Goal: Complete application form

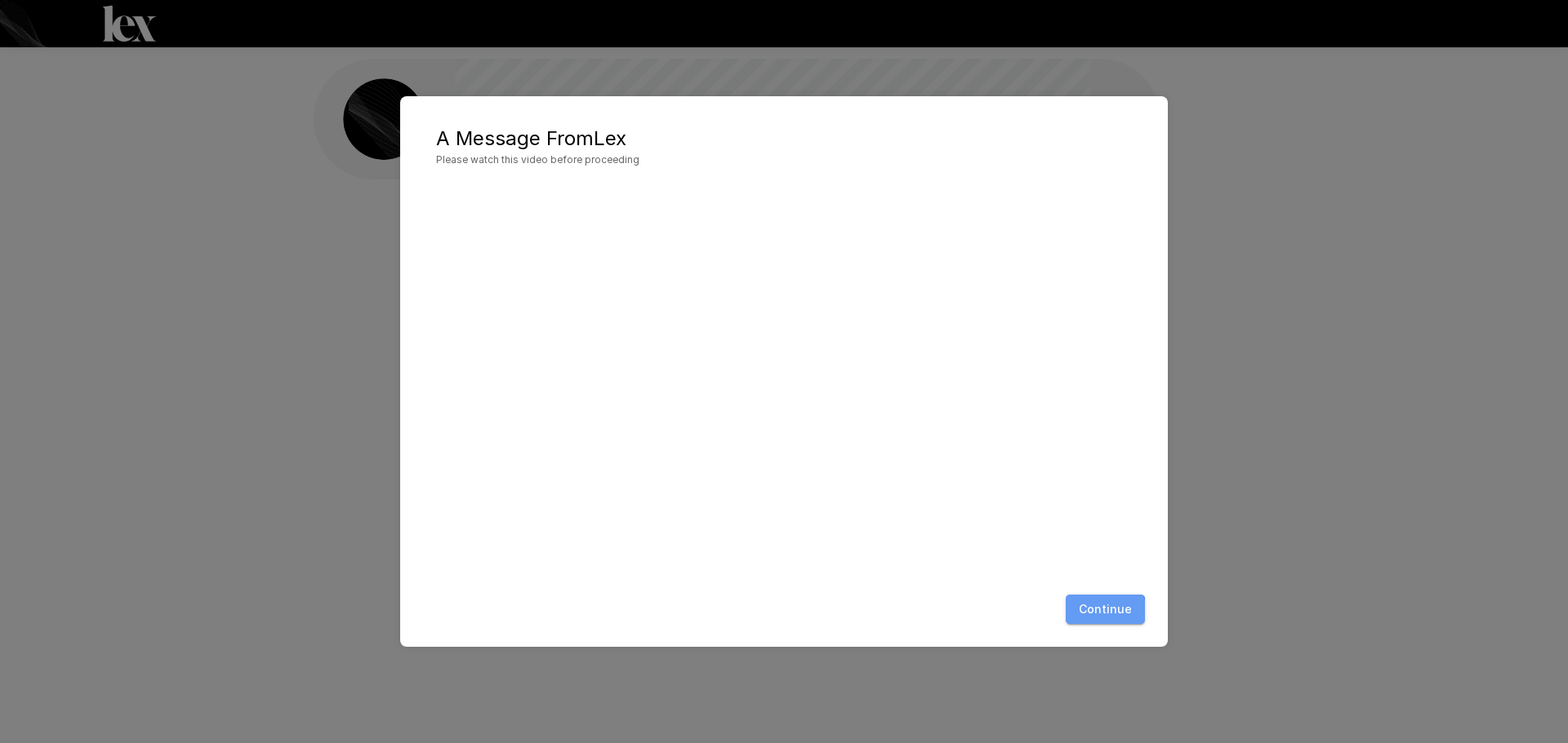
click at [1089, 620] on button "Continue" at bounding box center [1105, 610] width 79 height 30
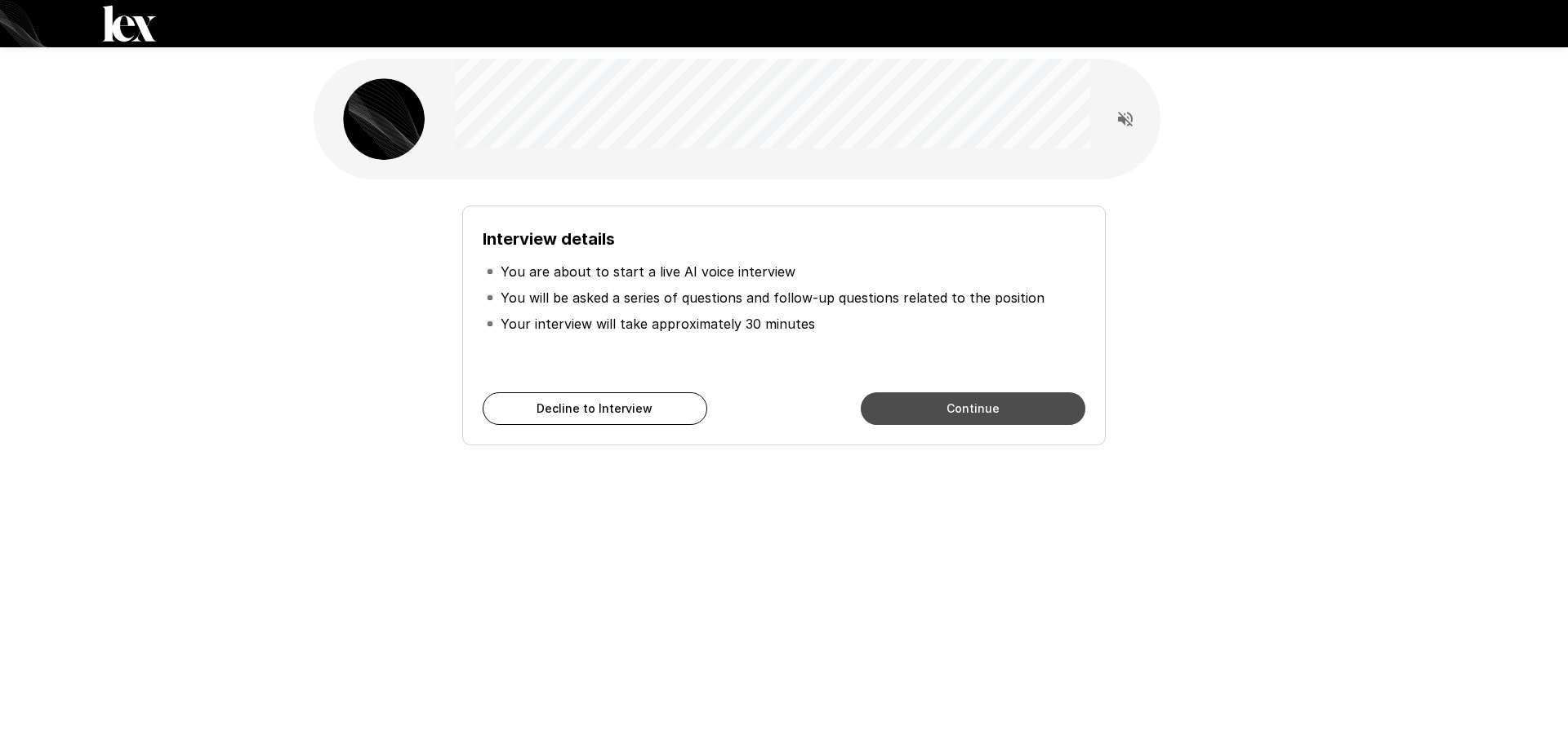
click at [985, 411] on button "Continue" at bounding box center [972, 409] width 225 height 32
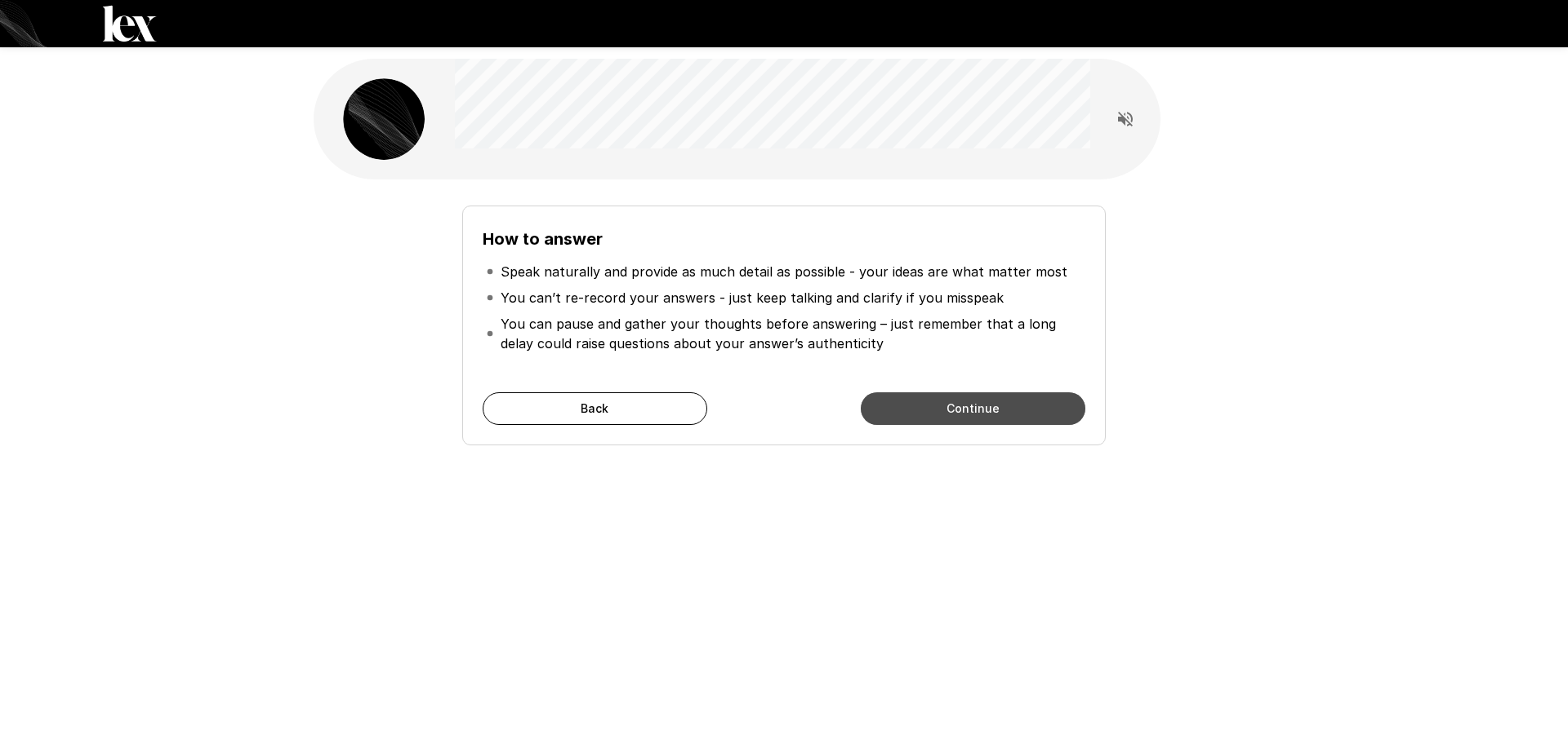
click at [1002, 405] on button "Continue" at bounding box center [972, 409] width 225 height 32
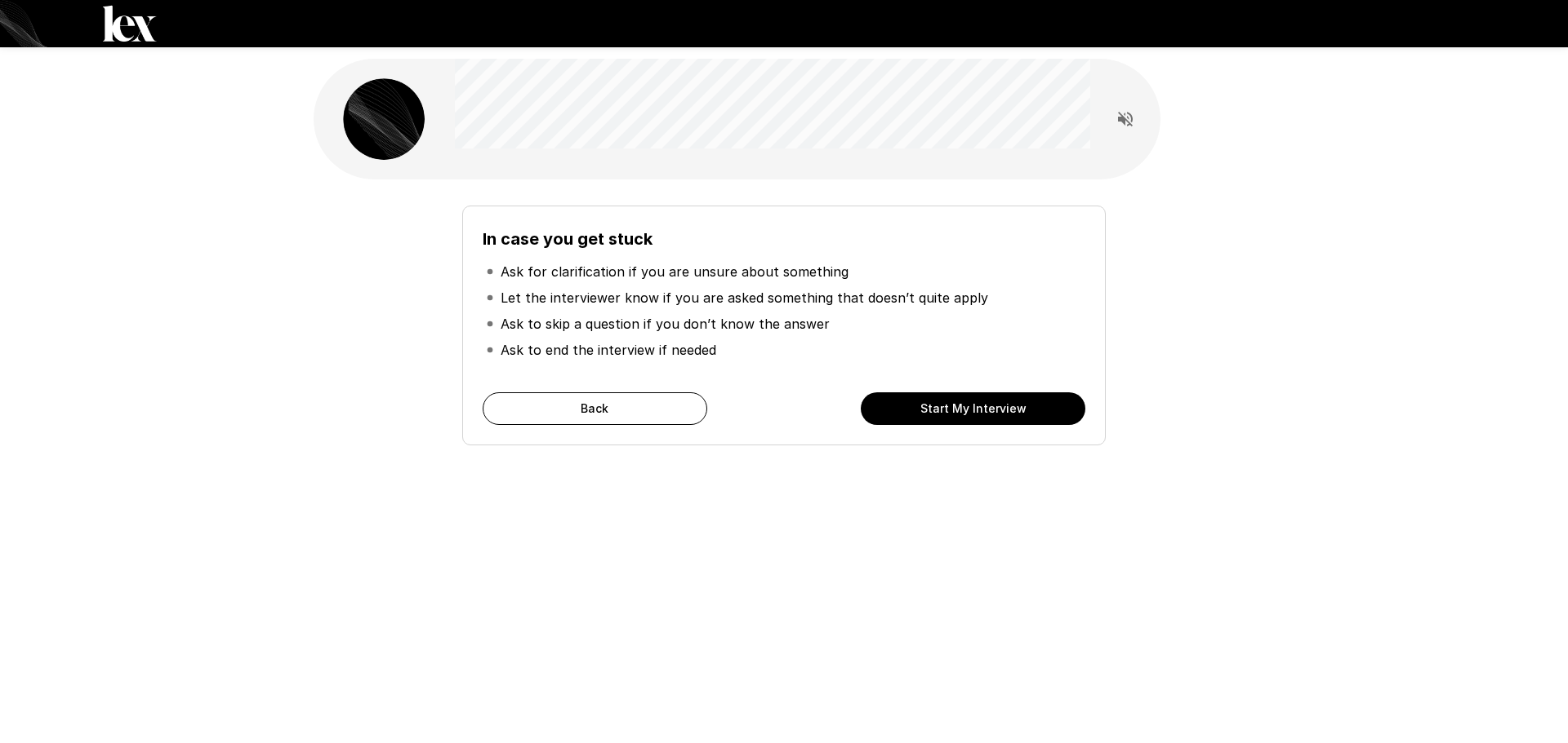
click at [934, 406] on button "Start My Interview" at bounding box center [972, 409] width 225 height 32
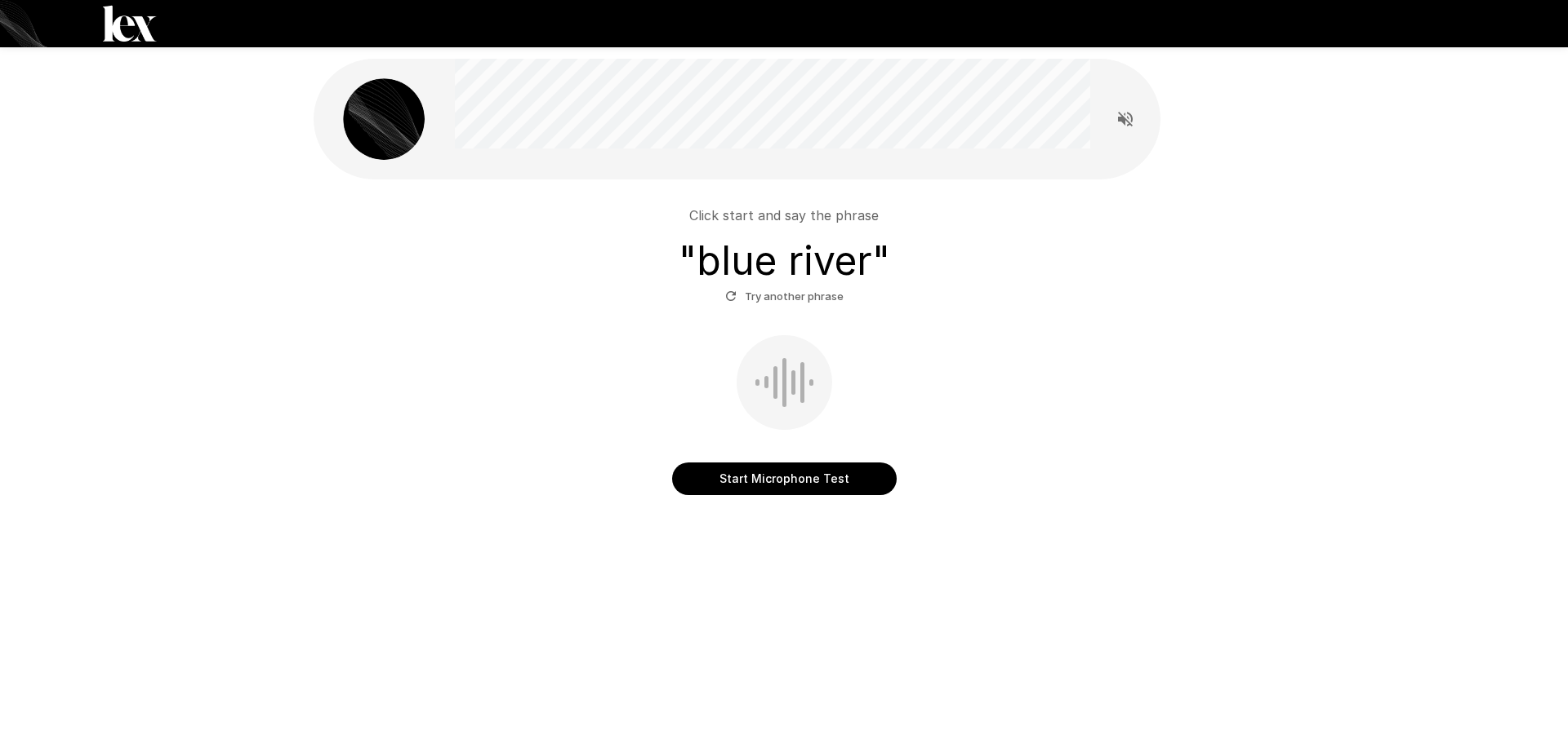
click at [508, 459] on div "Start Microphone Test" at bounding box center [784, 415] width 927 height 160
click at [803, 480] on button "Start Microphone Test" at bounding box center [784, 479] width 225 height 32
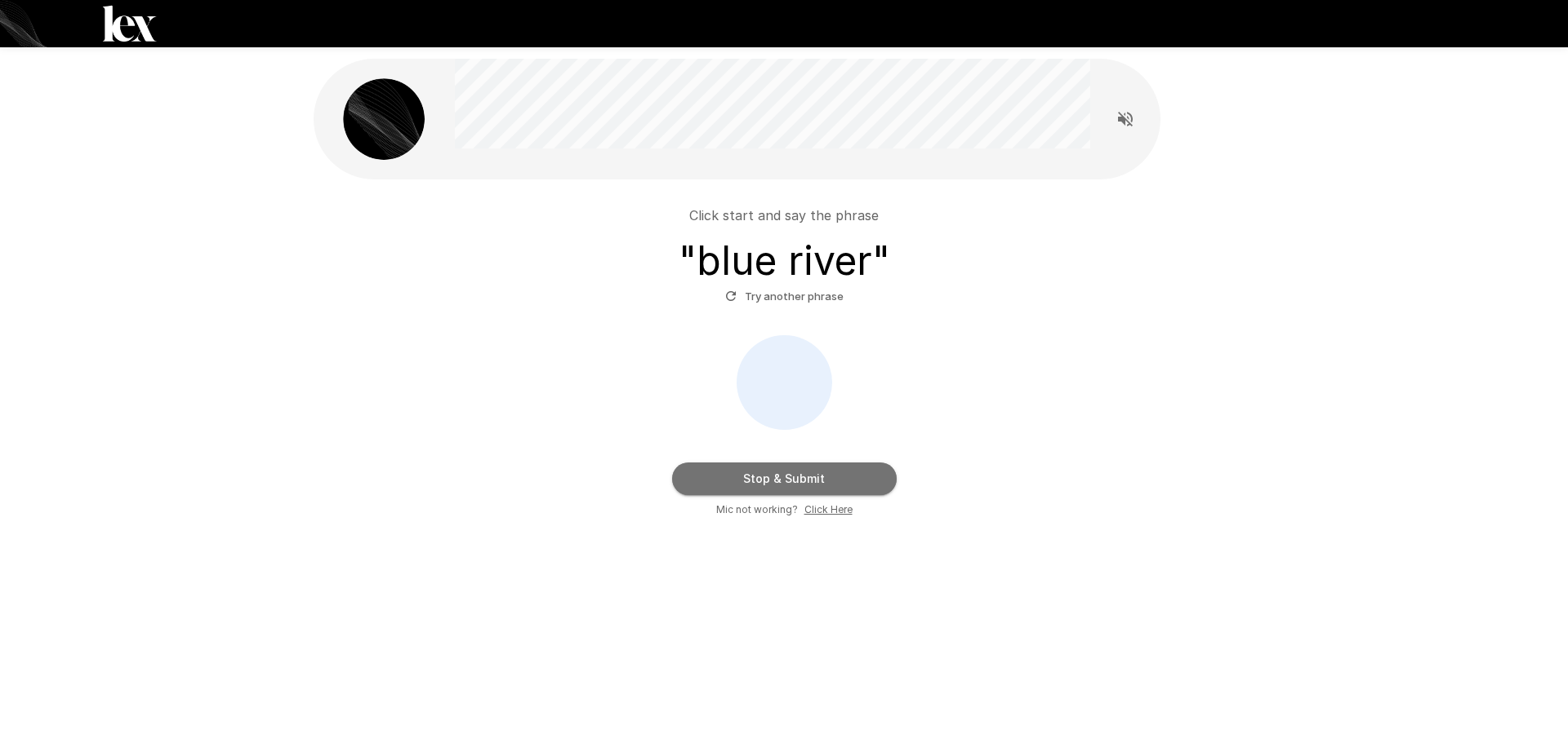
click at [803, 480] on button "Stop & Submit" at bounding box center [784, 479] width 225 height 32
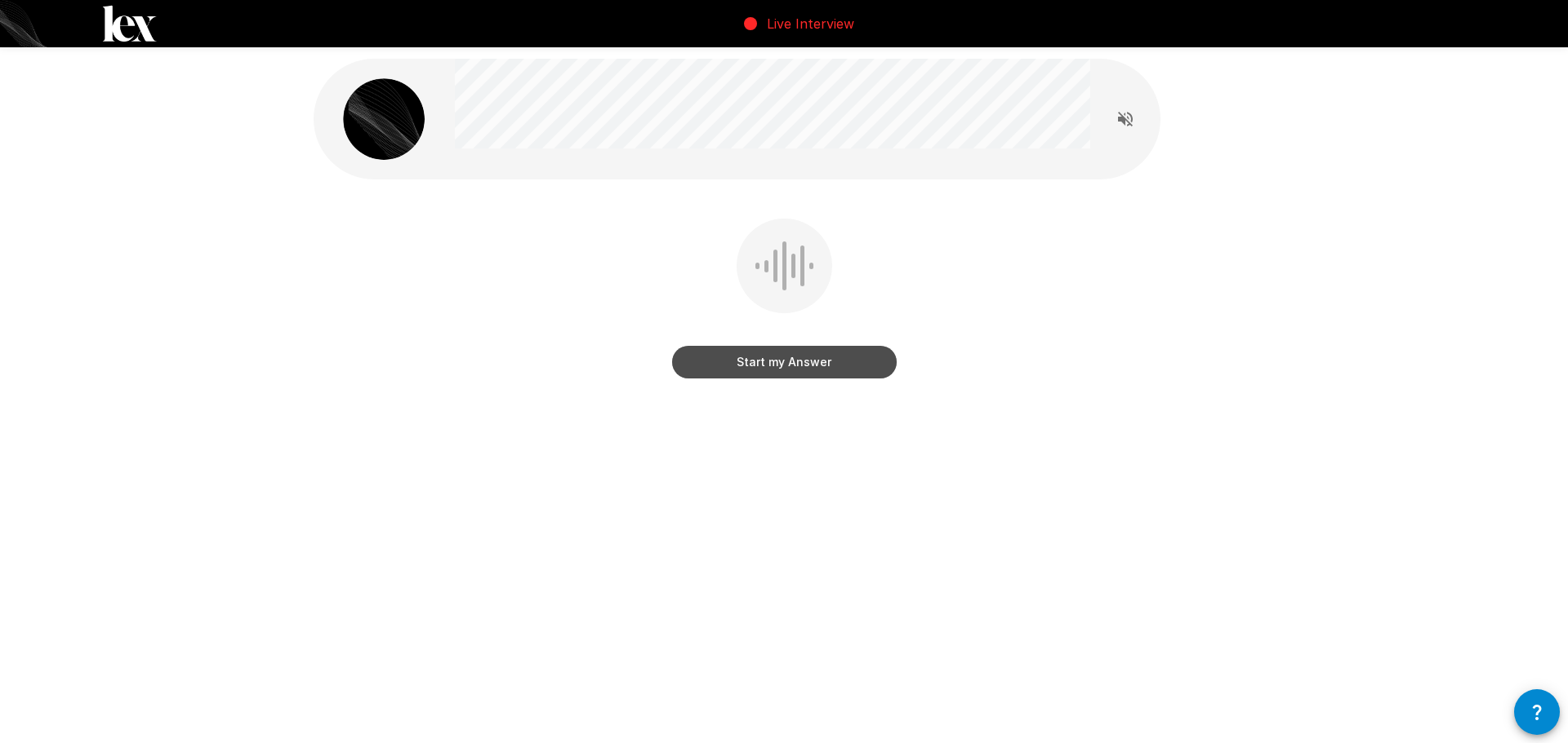
click at [786, 359] on button "Start my Answer" at bounding box center [784, 362] width 225 height 32
click at [786, 359] on button "Stop & Submit" at bounding box center [784, 362] width 225 height 32
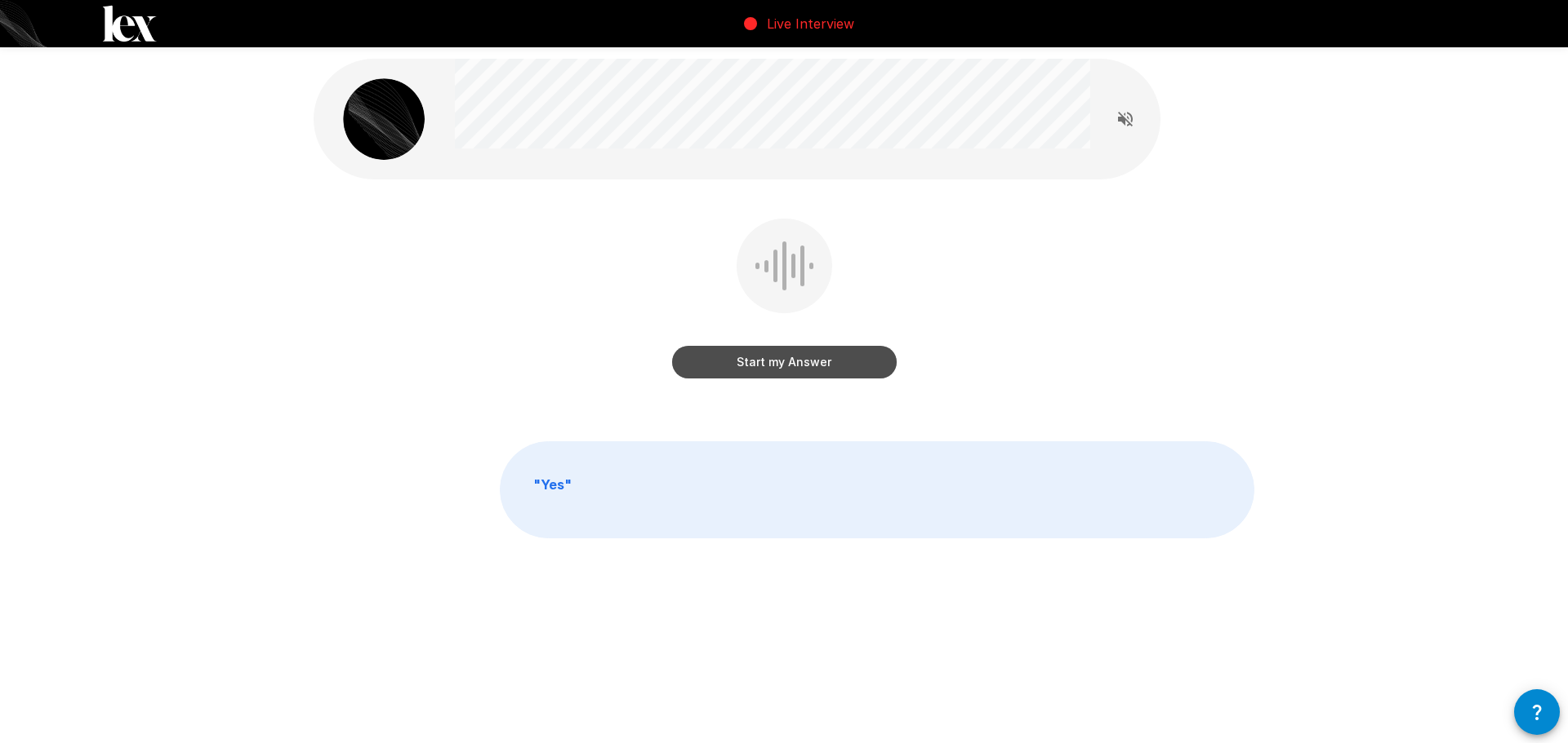
click at [758, 364] on button "Start my Answer" at bounding box center [784, 362] width 225 height 32
click at [758, 360] on button "Stop & Submit" at bounding box center [784, 362] width 225 height 32
click at [759, 360] on button "Start my Answer" at bounding box center [784, 362] width 225 height 32
click at [759, 360] on button "Stop & Submit" at bounding box center [784, 362] width 225 height 32
click at [754, 350] on button "Start my Answer" at bounding box center [784, 362] width 225 height 32
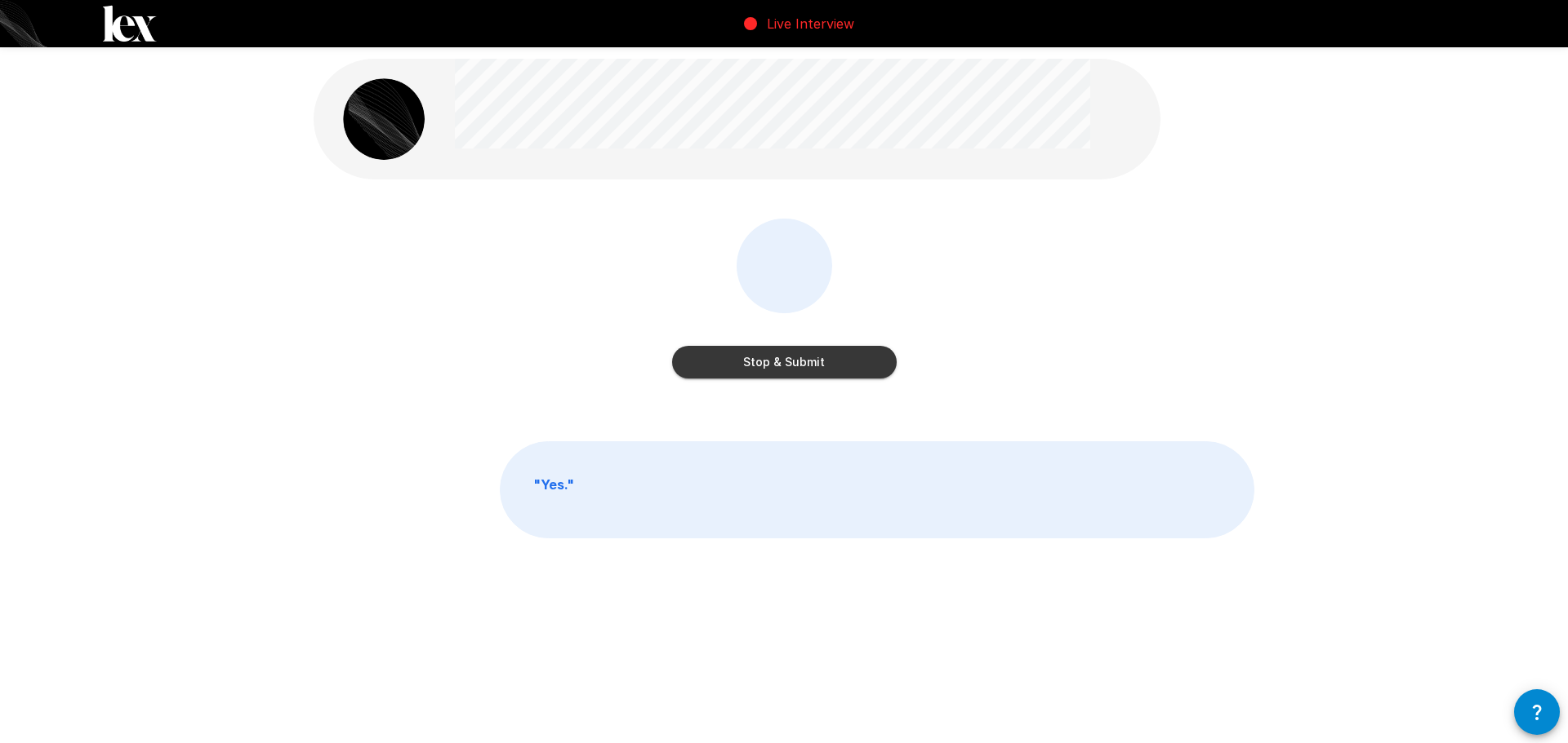
click at [754, 350] on button "Stop & Submit" at bounding box center [784, 362] width 225 height 32
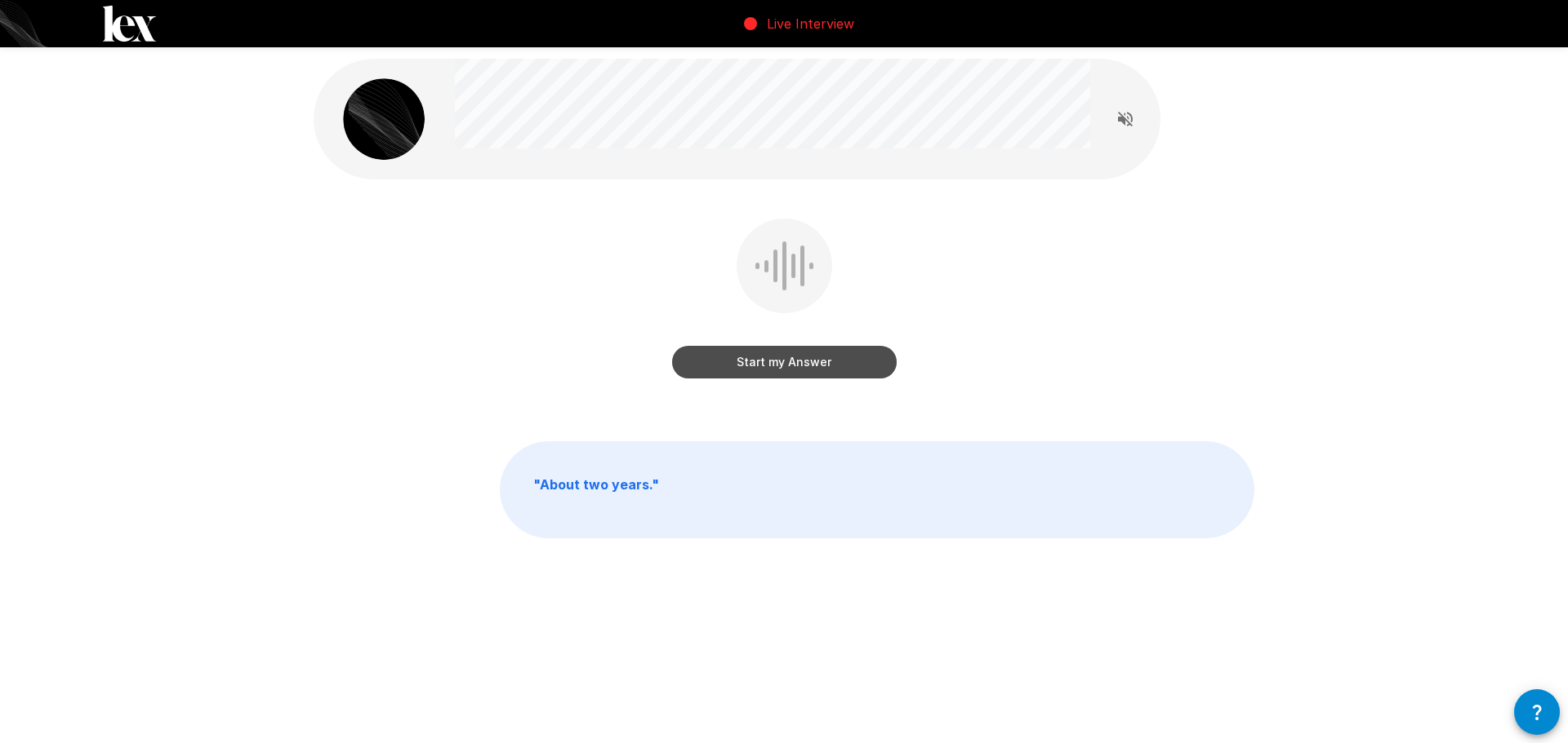
click at [762, 358] on button "Start my Answer" at bounding box center [784, 362] width 225 height 32
click at [762, 358] on button "Stop & Submit" at bounding box center [784, 362] width 225 height 32
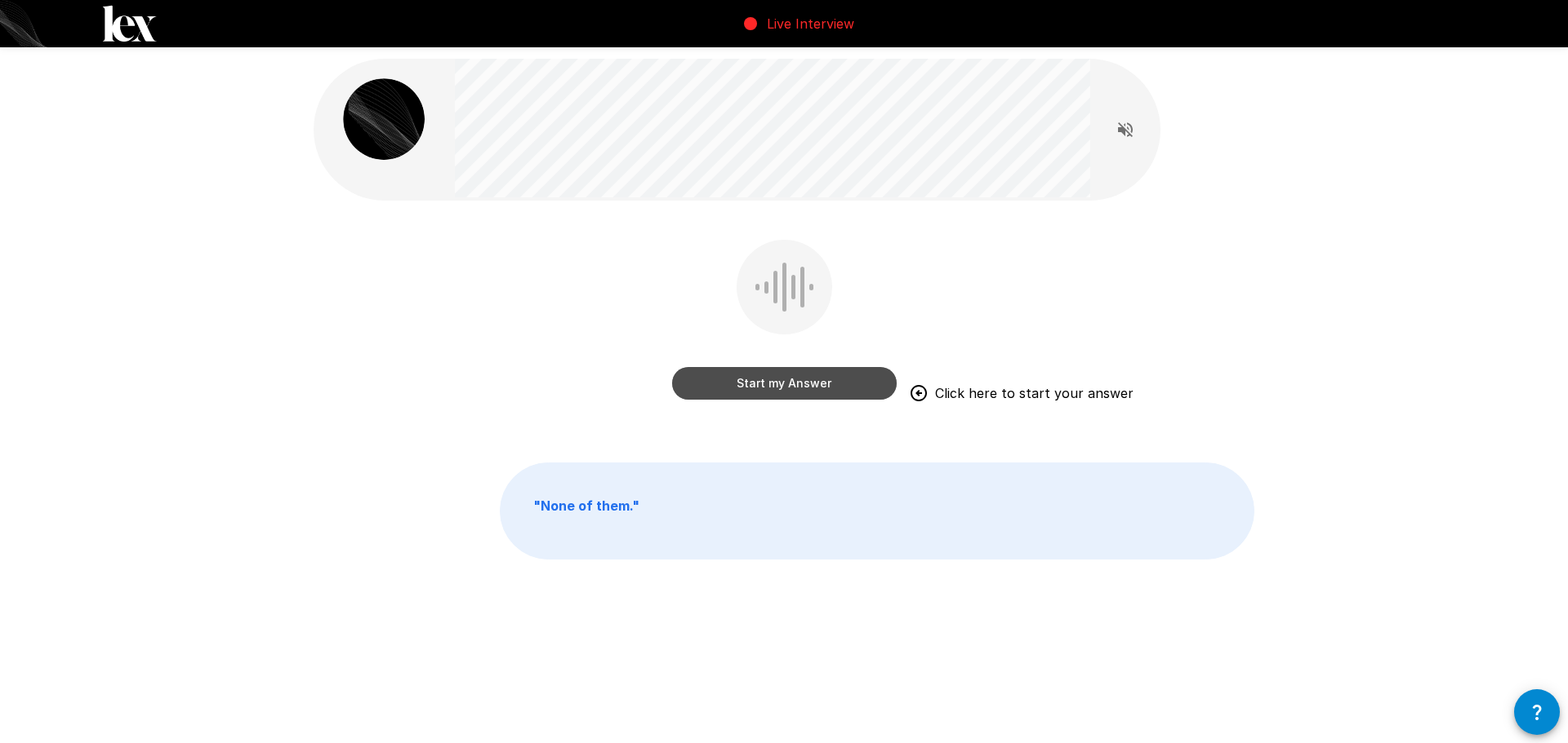
click at [806, 389] on button "Start my Answer" at bounding box center [784, 383] width 225 height 32
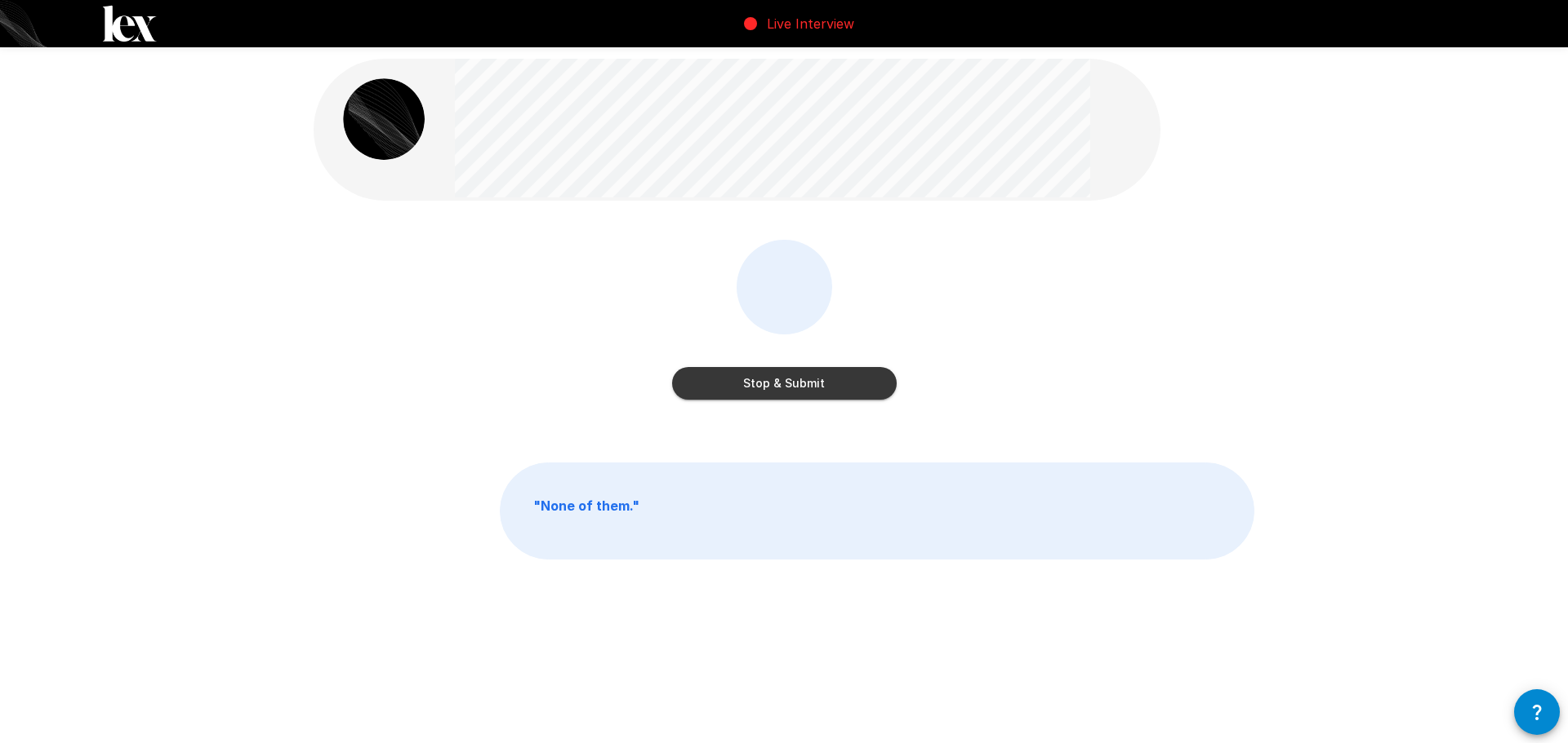
click at [806, 389] on button "Stop & Submit" at bounding box center [784, 383] width 225 height 32
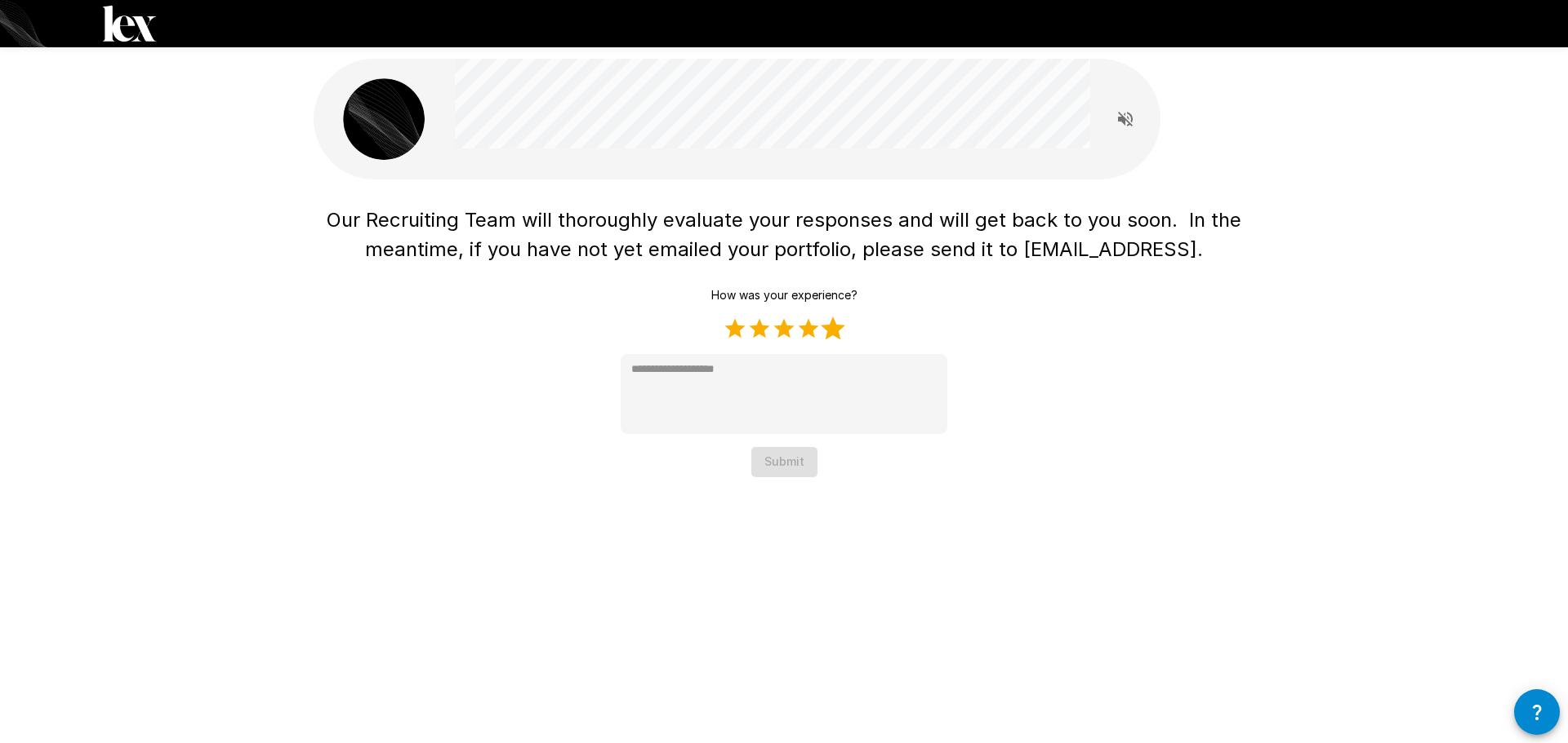
click at [827, 334] on label "5 Stars" at bounding box center [832, 329] width 25 height 25
type textarea "*"
click at [792, 457] on button "Submit" at bounding box center [784, 462] width 66 height 30
